Goal: Find specific page/section: Find specific page/section

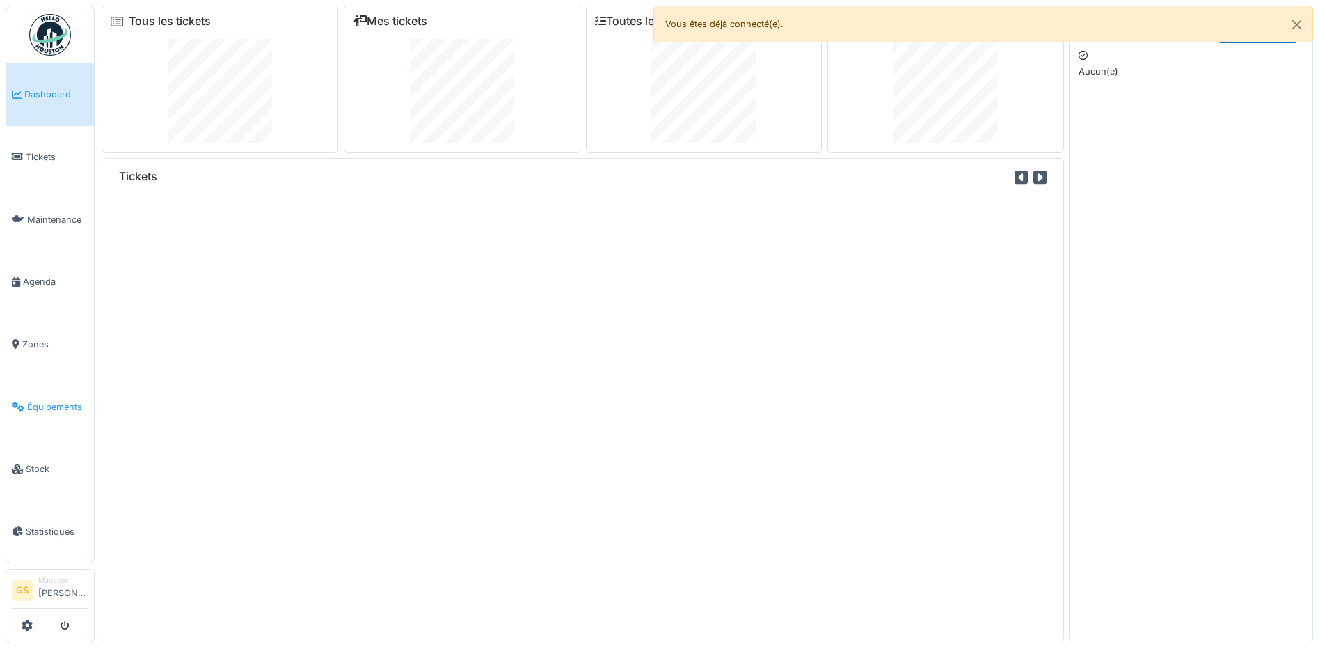
click at [51, 402] on span "Équipements" at bounding box center [57, 406] width 61 height 13
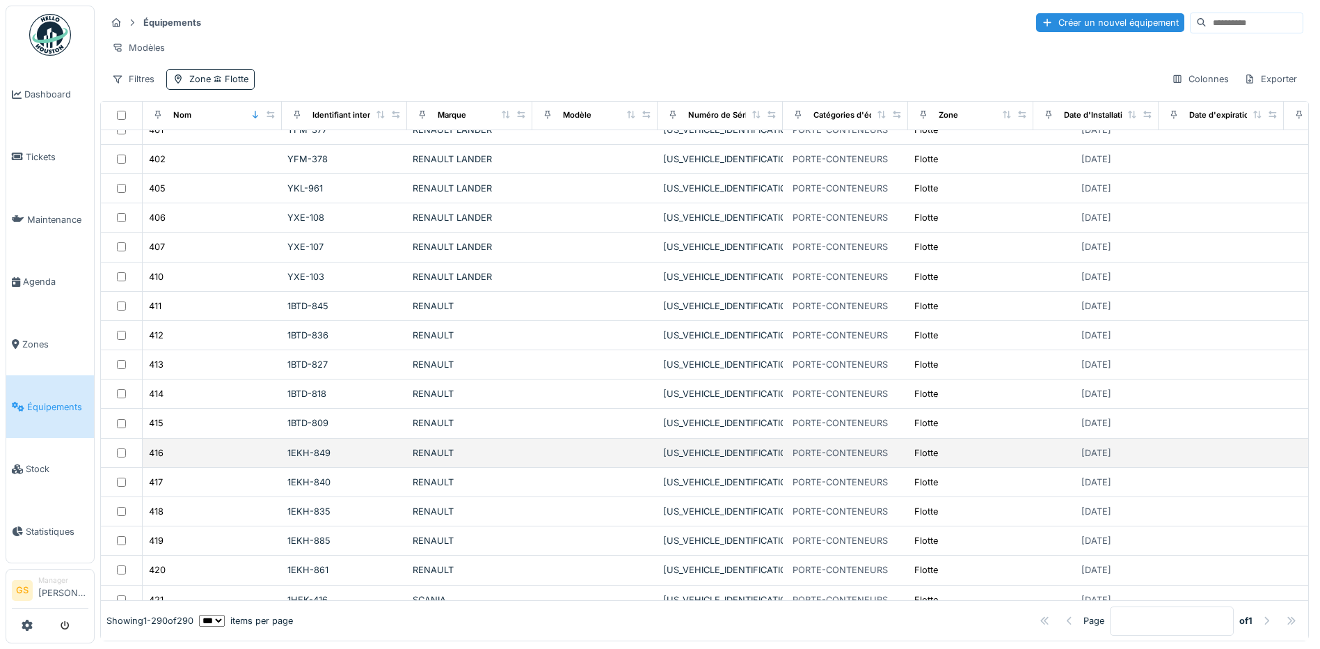
scroll to position [2784, 0]
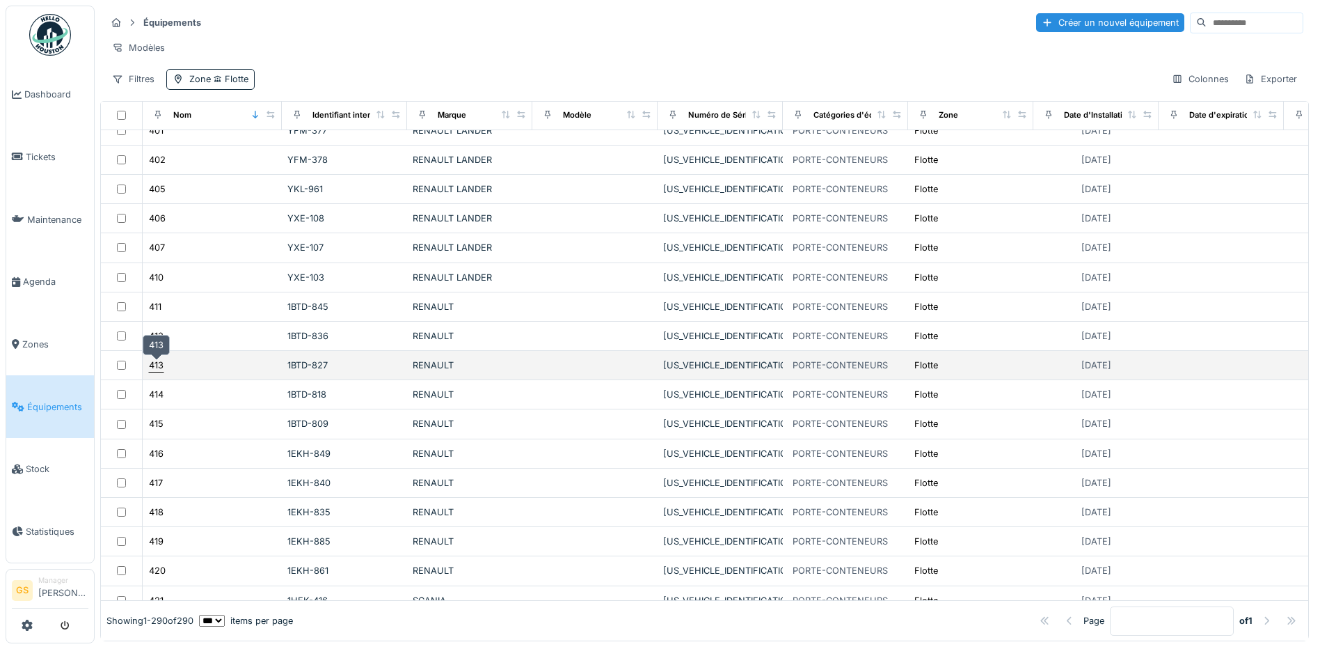
click at [155, 367] on div "413" at bounding box center [156, 364] width 15 height 13
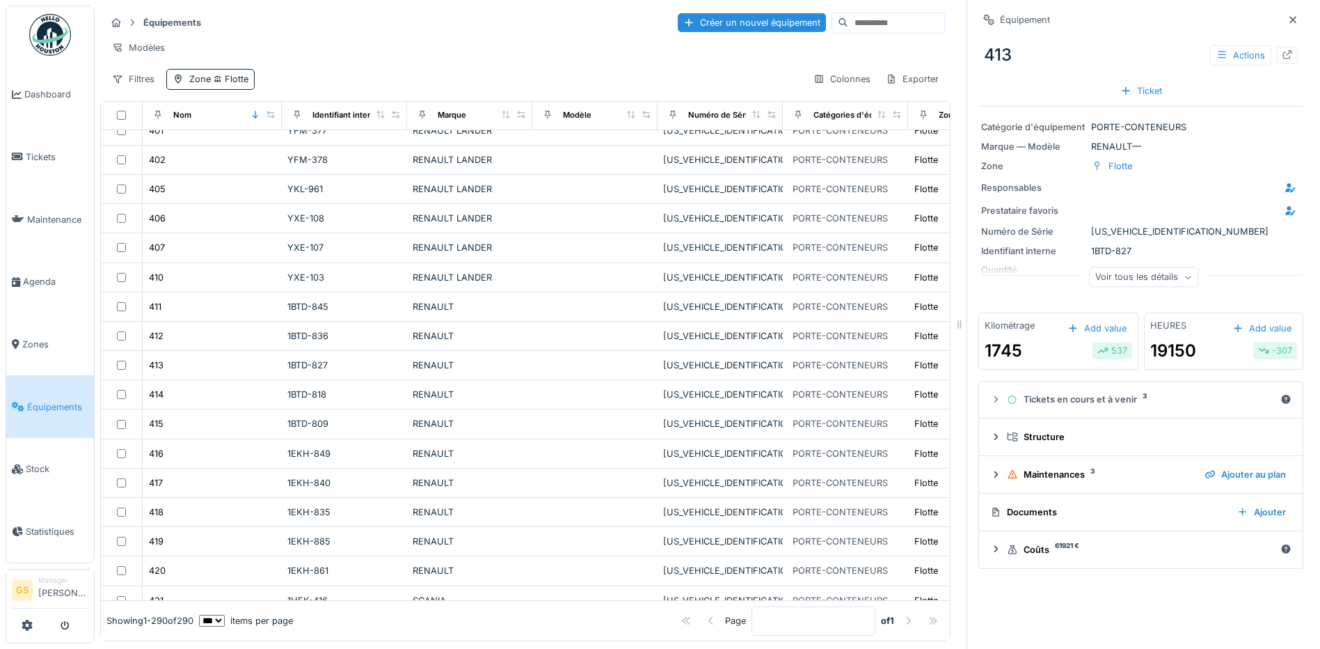
click at [1020, 349] on div "1745 537" at bounding box center [1059, 350] width 148 height 25
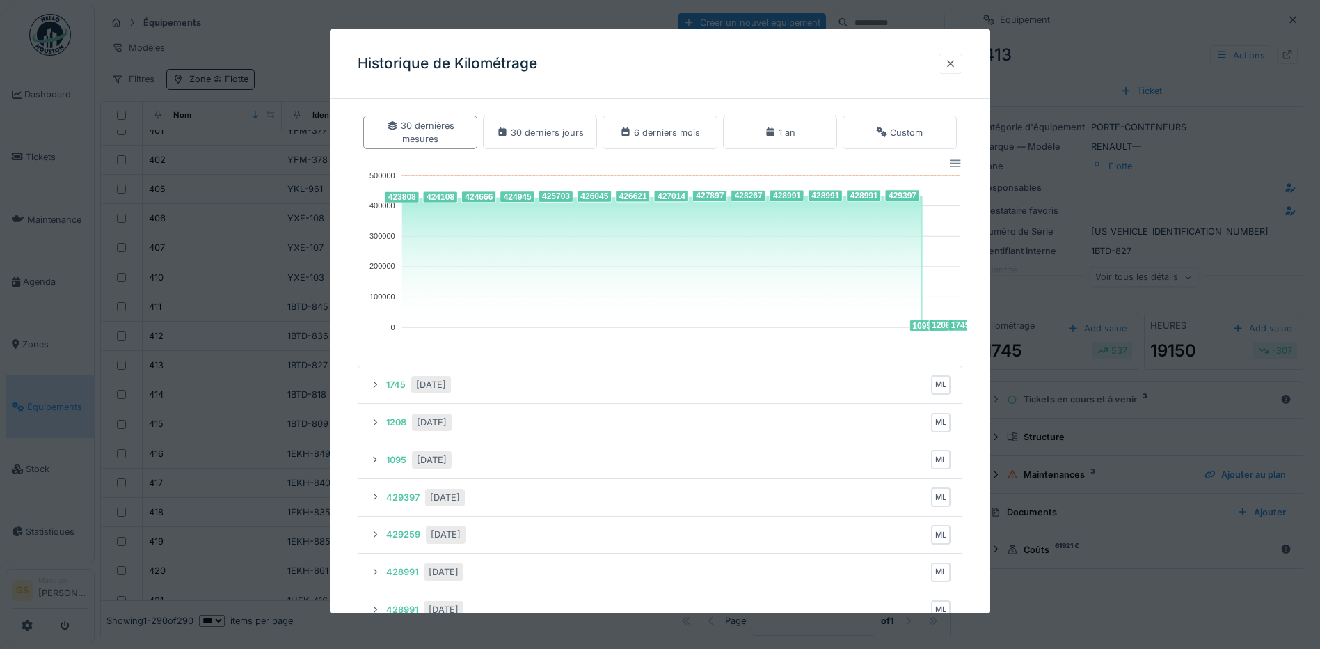
click at [955, 70] on div at bounding box center [950, 63] width 11 height 13
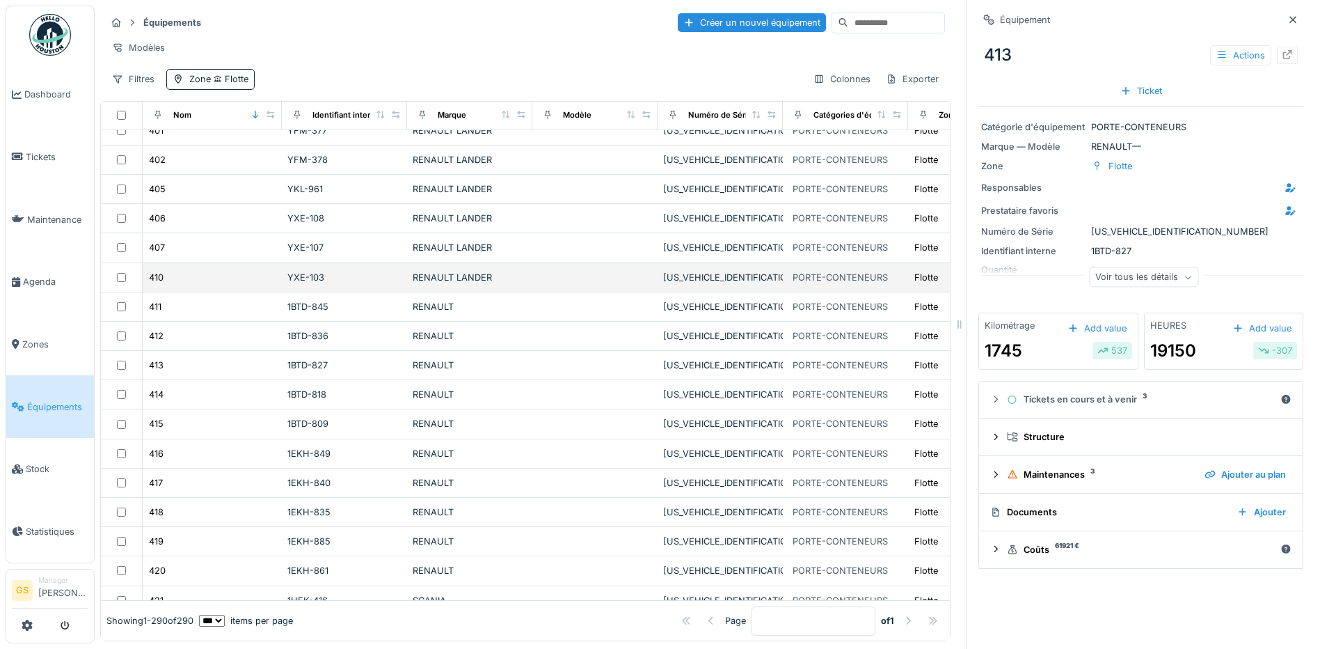
click at [166, 274] on div "410" at bounding box center [212, 277] width 128 height 15
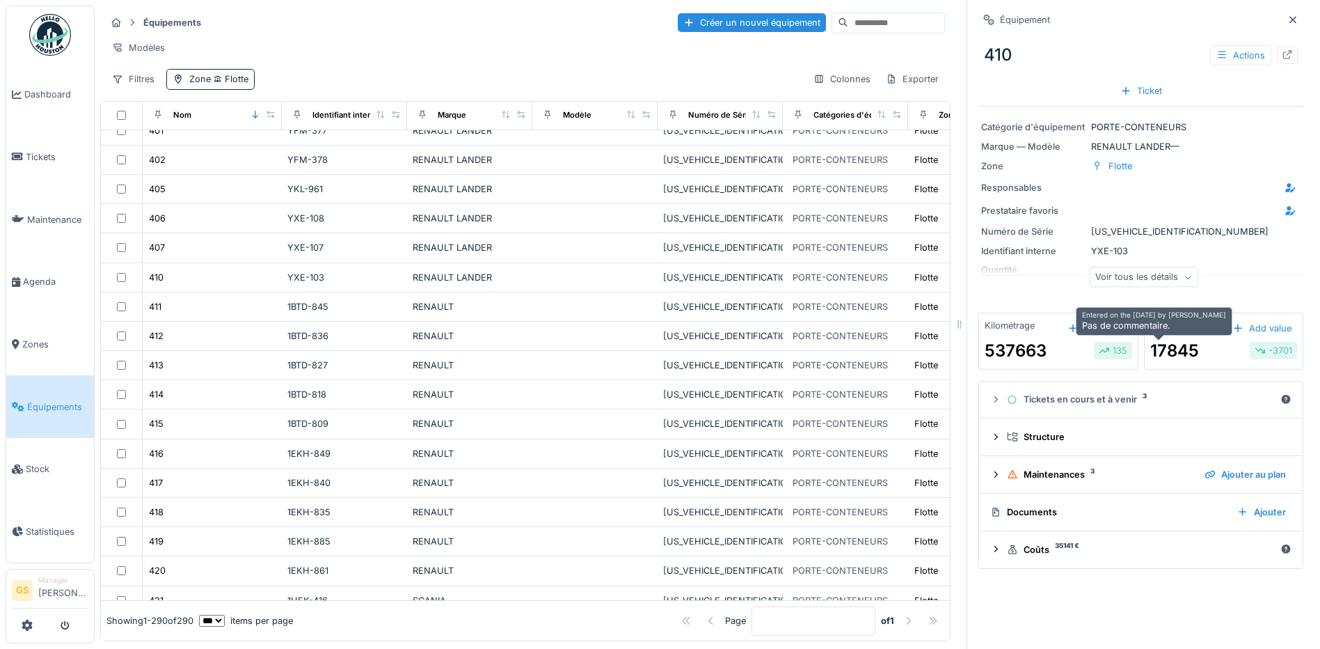
click at [1164, 345] on div "17845" at bounding box center [1175, 350] width 49 height 25
